Goal: Task Accomplishment & Management: Use online tool/utility

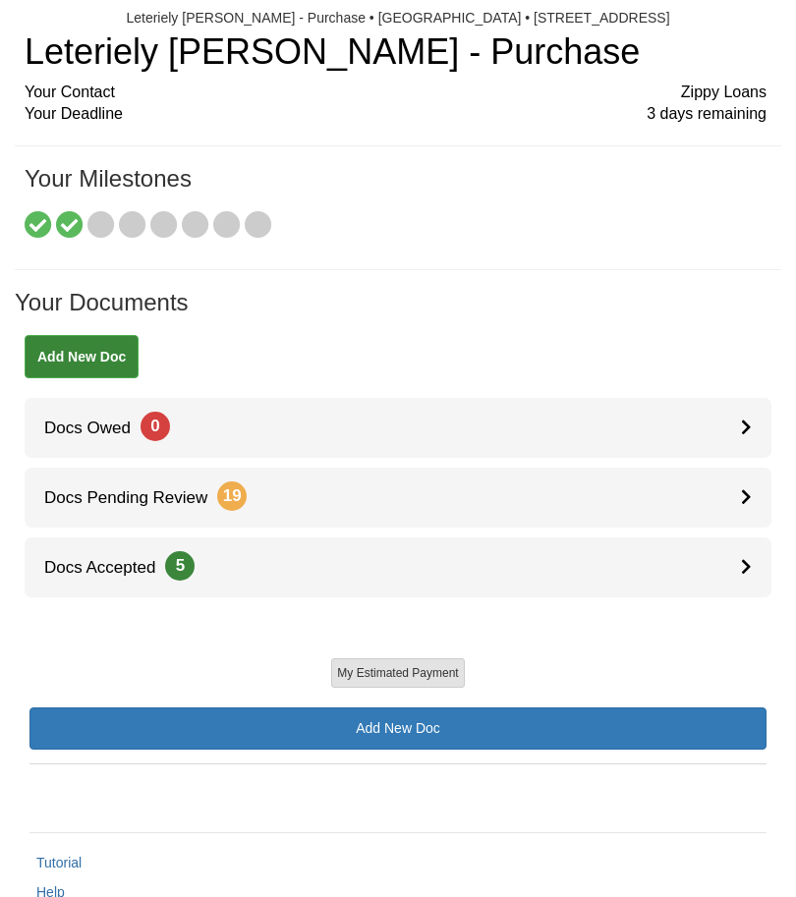
scroll to position [153, 0]
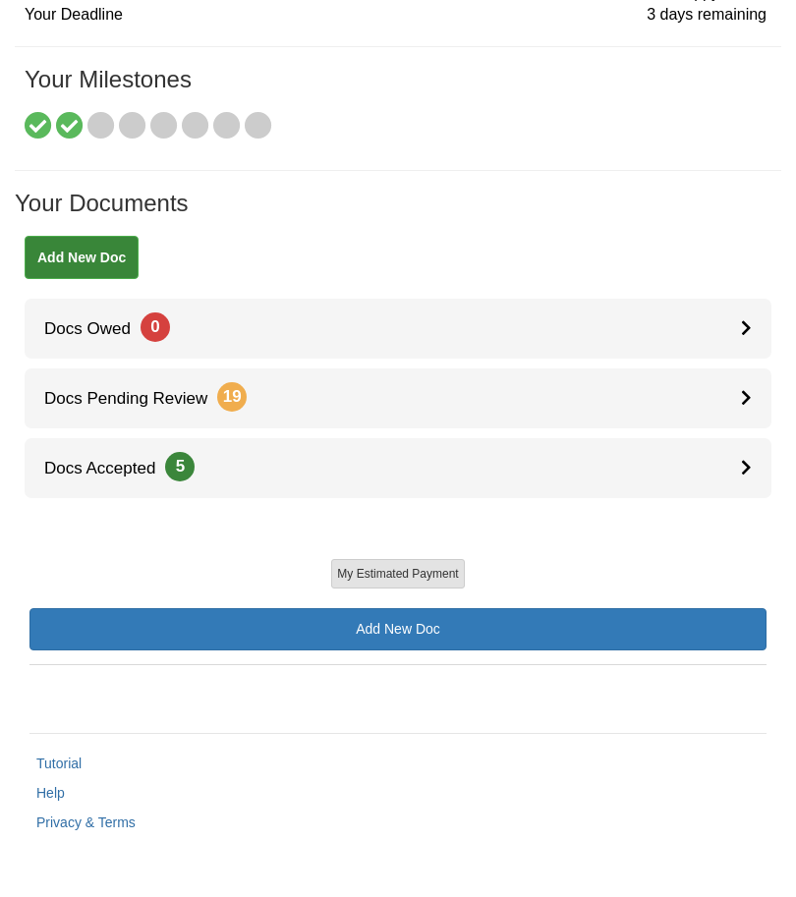
click at [431, 570] on button "My Estimated Payment" at bounding box center [397, 573] width 133 height 29
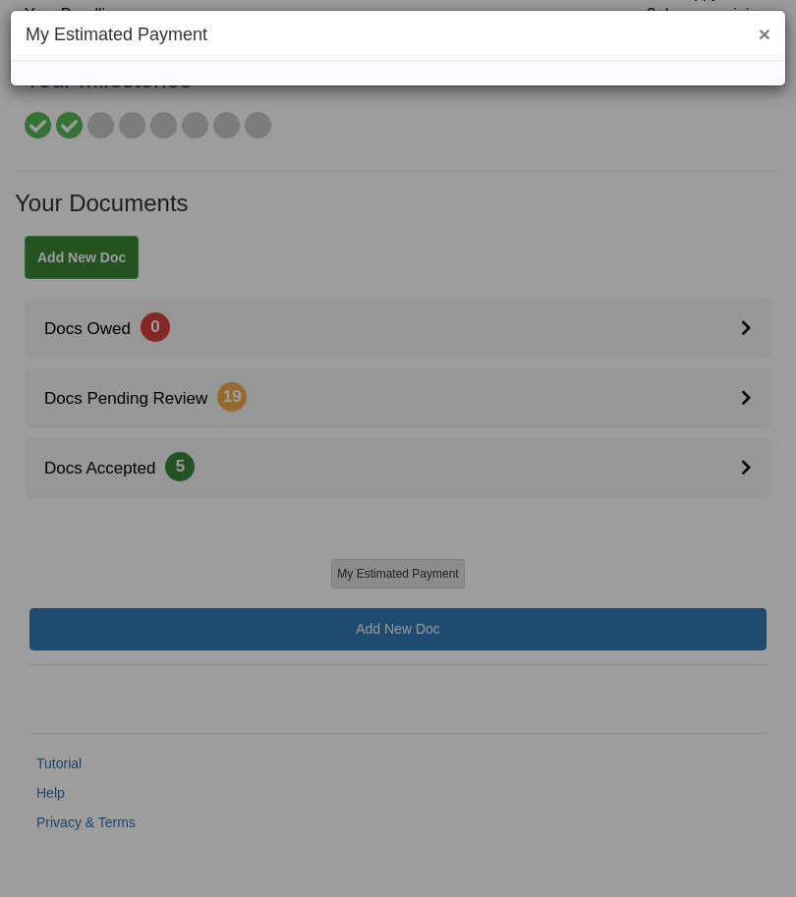
click at [537, 50] on div "× My Estimated Payment" at bounding box center [398, 43] width 774 height 35
click at [544, 51] on div "× My Estimated Payment" at bounding box center [398, 43] width 774 height 35
click at [543, 51] on div "× My Estimated Payment" at bounding box center [398, 43] width 774 height 35
click at [785, 32] on div "× My Estimated Payment" at bounding box center [398, 48] width 776 height 77
click at [761, 40] on button "×" at bounding box center [765, 34] width 12 height 21
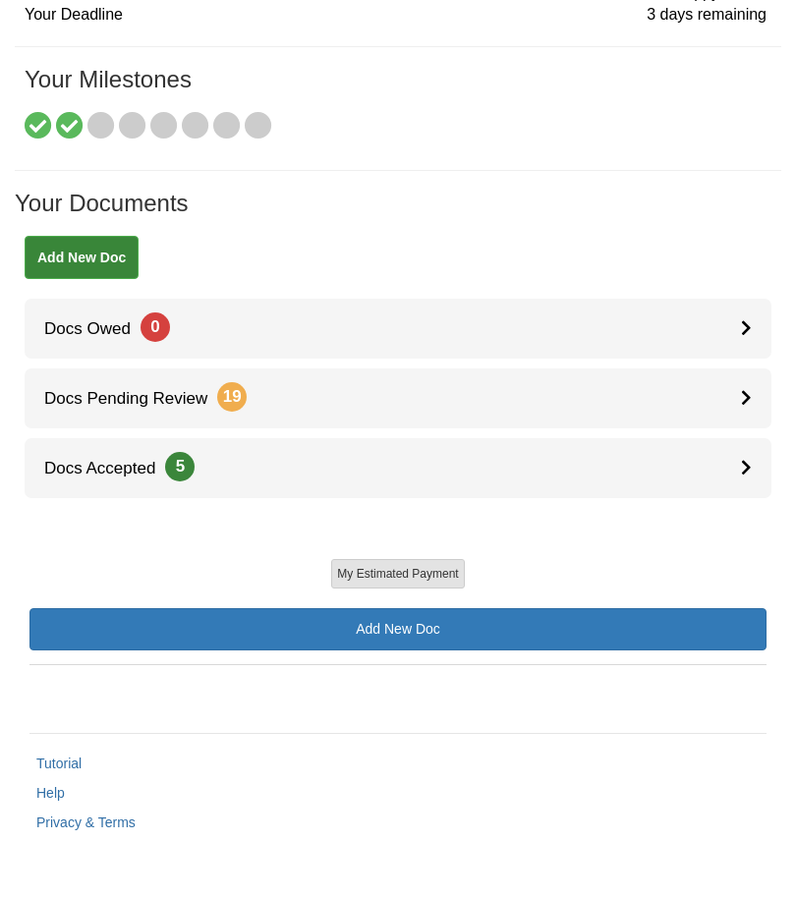
click at [730, 6] on span "3 days remaining" at bounding box center [706, 15] width 120 height 23
click at [463, 632] on link "Add New Doc" at bounding box center [397, 629] width 737 height 42
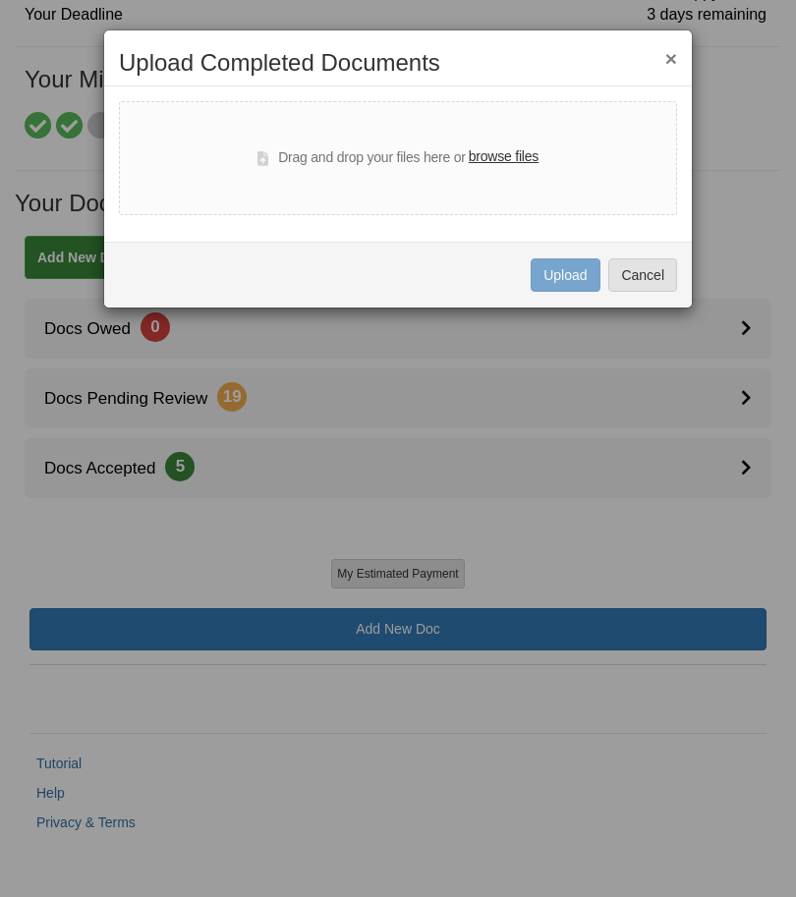
click at [658, 57] on h2 "Upload Completed Documents" at bounding box center [398, 63] width 558 height 26
click at [684, 49] on div "× Upload Completed Documents Drag and drop your files here or browse files Uplo…" at bounding box center [398, 168] width 590 height 279
click at [651, 253] on div "Uploading... Upload Cancel" at bounding box center [398, 275] width 588 height 66
click at [648, 285] on button "Cancel" at bounding box center [642, 274] width 69 height 33
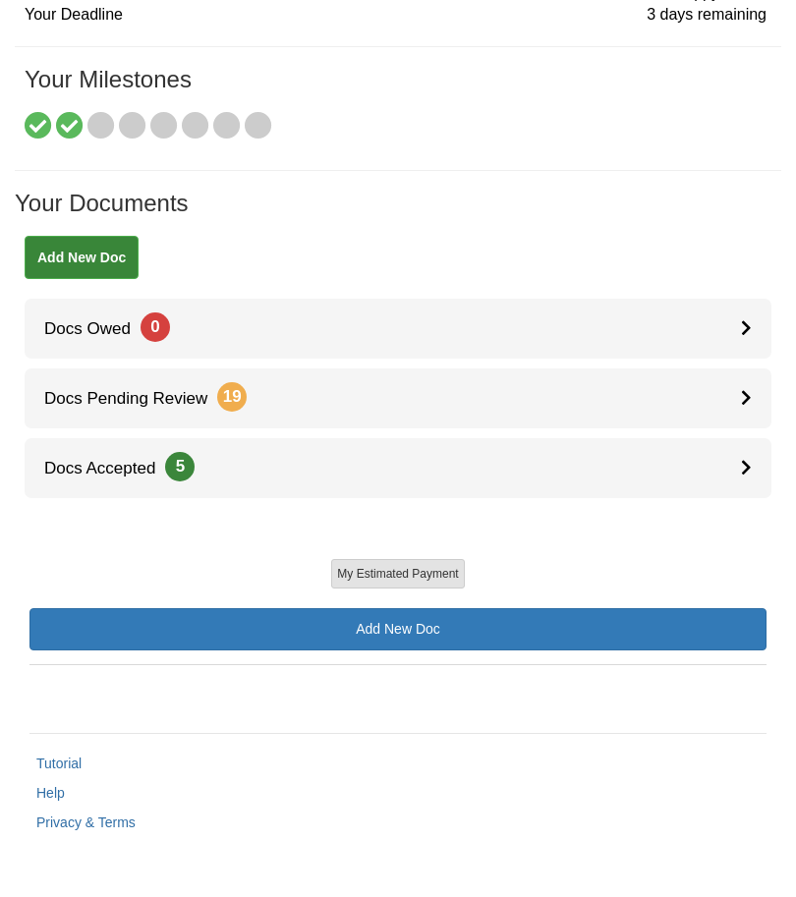
click at [444, 571] on button "My Estimated Payment" at bounding box center [397, 573] width 133 height 29
